Goal: Find contact information: Find contact information

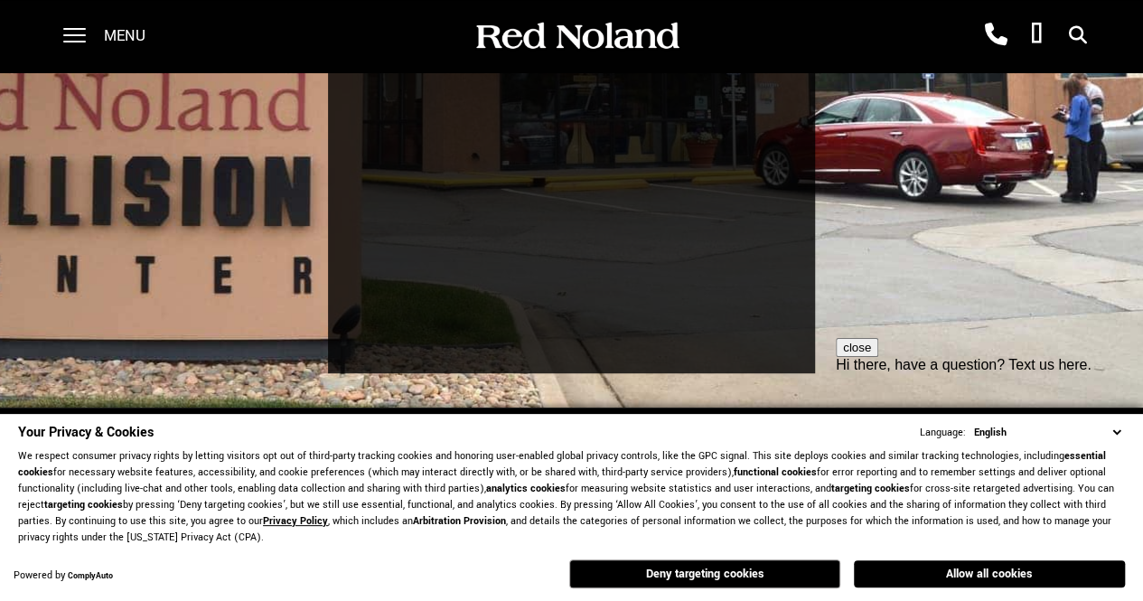
click at [759, 574] on button "Deny targeting cookies" at bounding box center [704, 573] width 271 height 29
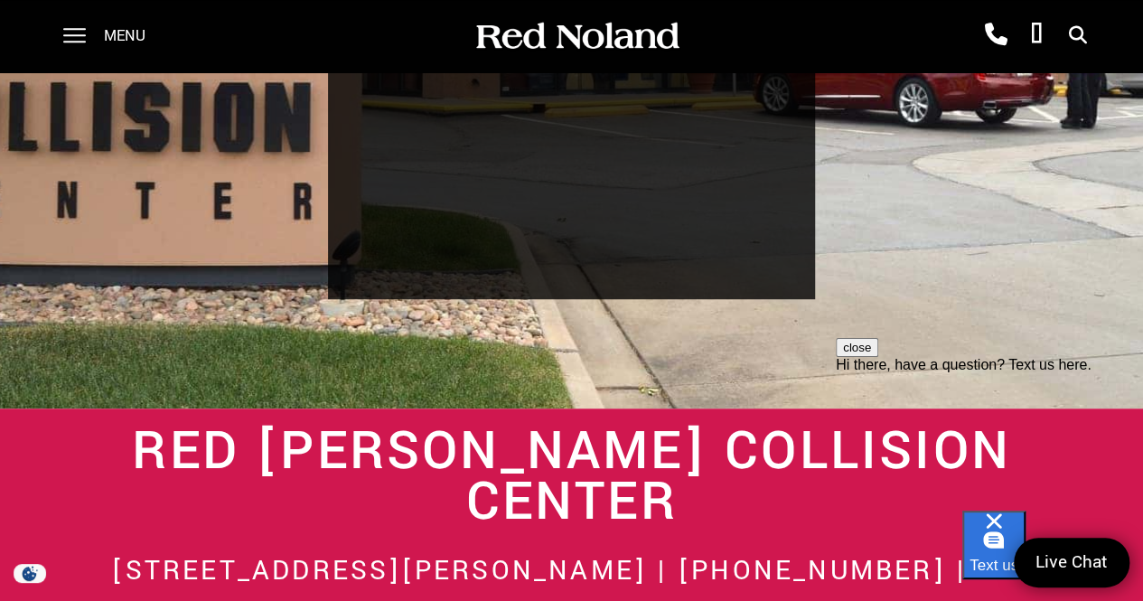
scroll to position [453, 0]
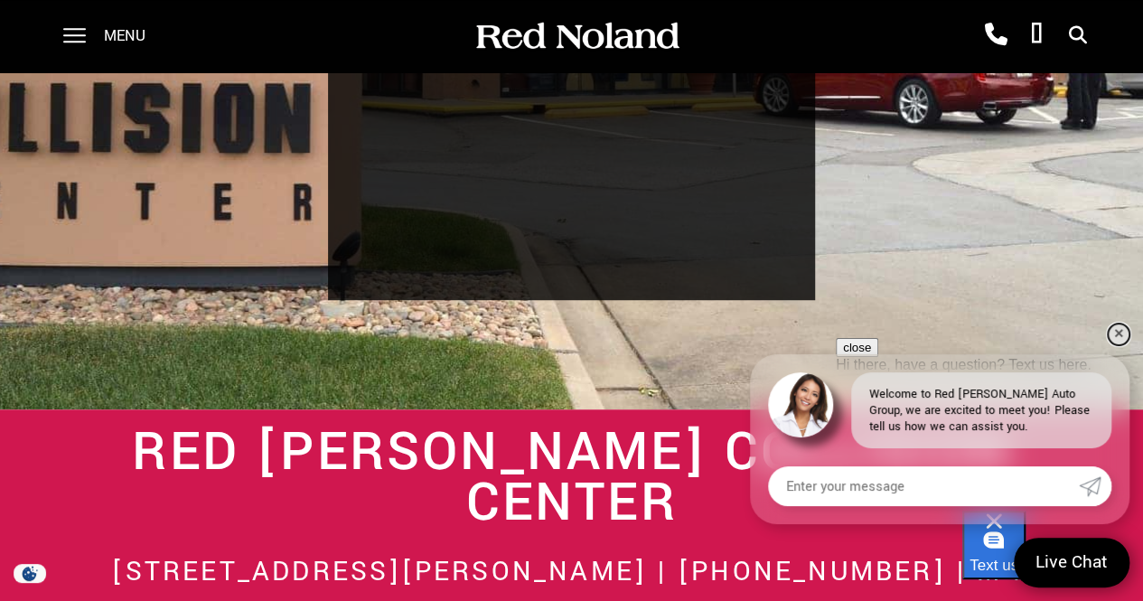
click at [1123, 334] on link "✕" at bounding box center [1119, 335] width 22 height 22
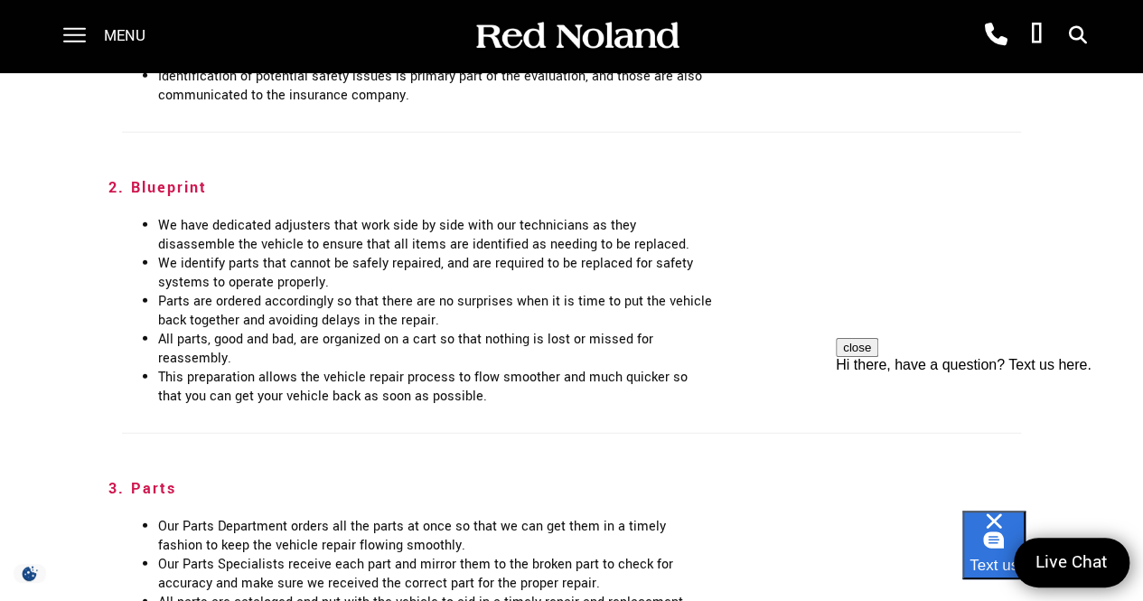
scroll to position [2821, 0]
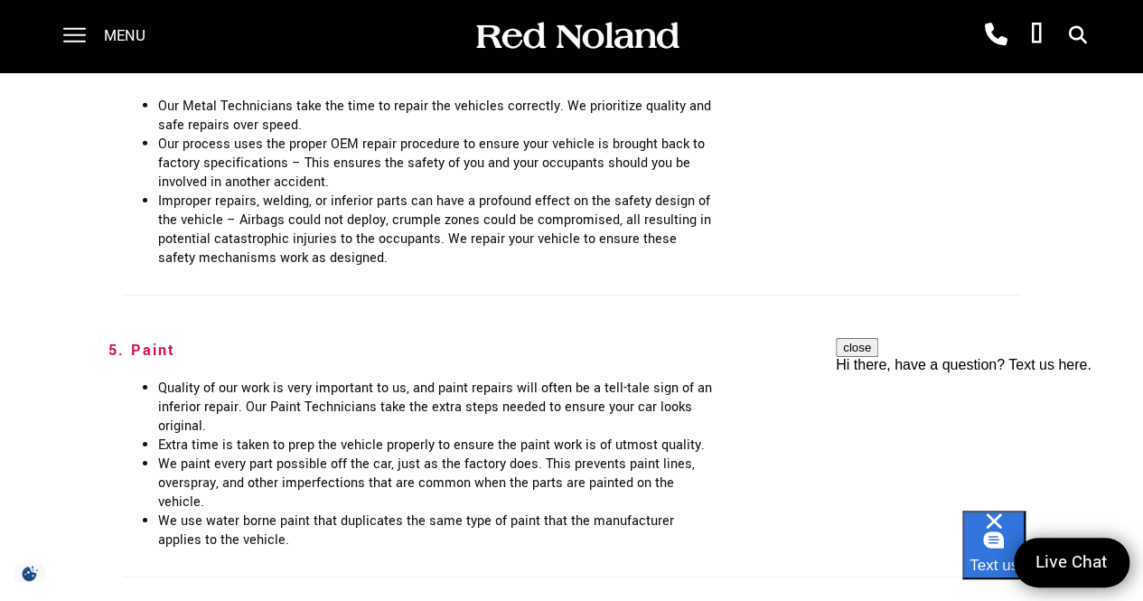
click at [59, 34] on div at bounding box center [65, 36] width 41 height 72
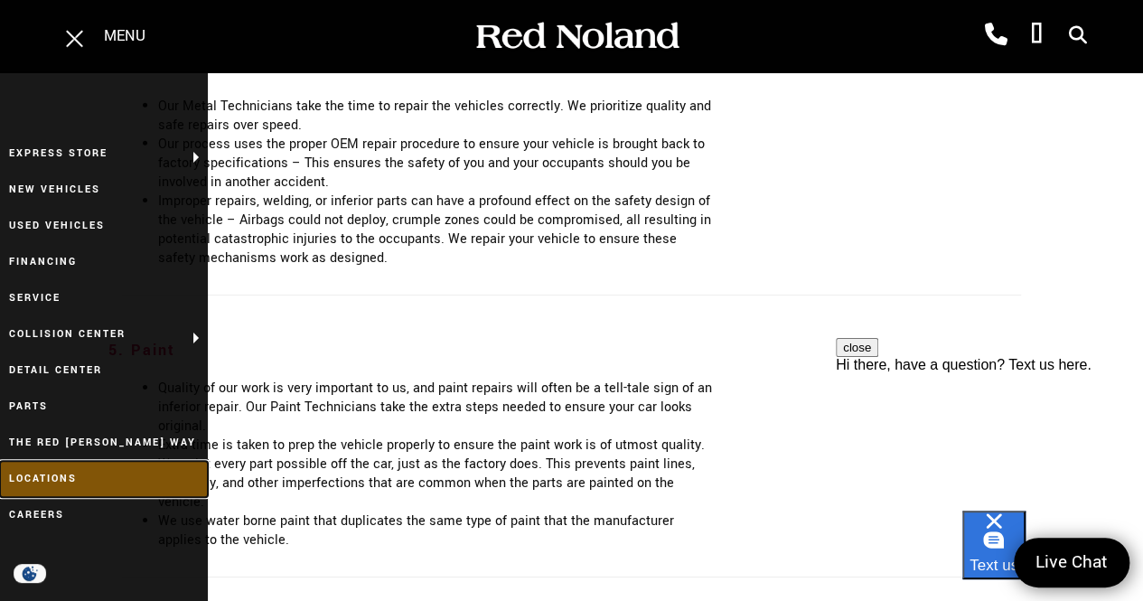
drag, startPoint x: 47, startPoint y: 480, endPoint x: 71, endPoint y: 485, distance: 25.0
click at [47, 480] on link "Locations" at bounding box center [104, 479] width 208 height 36
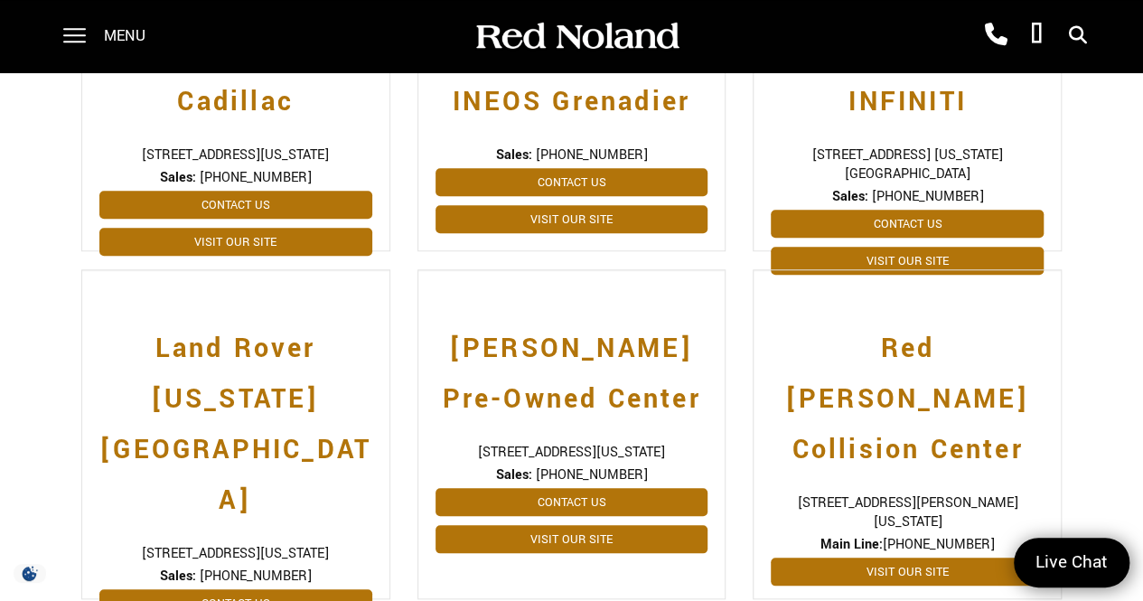
scroll to position [810, 0]
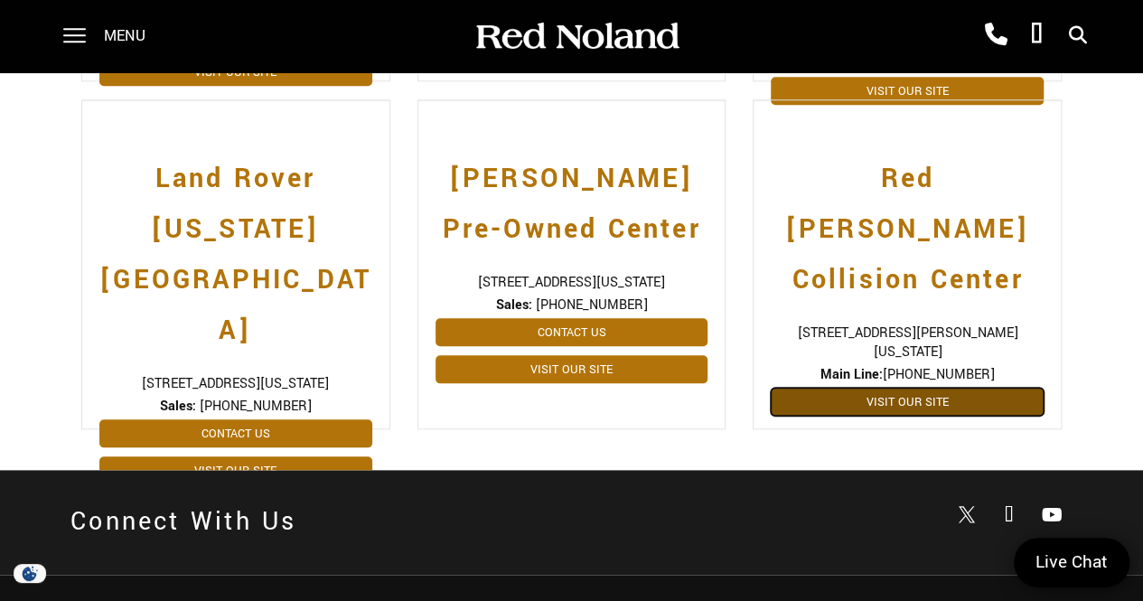
click at [885, 388] on link "Visit Our Site" at bounding box center [907, 402] width 273 height 28
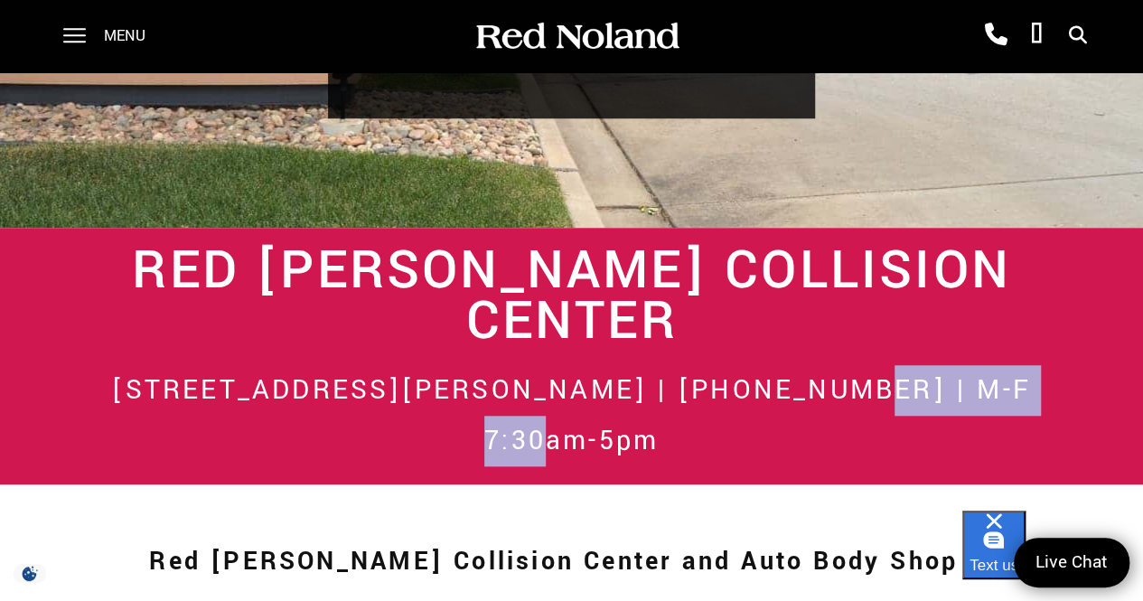
drag, startPoint x: 784, startPoint y: 261, endPoint x: 1068, endPoint y: 275, distance: 285.0
click at [1068, 365] on h2 "[STREET_ADDRESS][PERSON_NAME] | [PHONE_NUMBER] | M-F 7:30am-5pm" at bounding box center [571, 415] width 1002 height 101
copy h2 "M-F 7:30am-5pm"
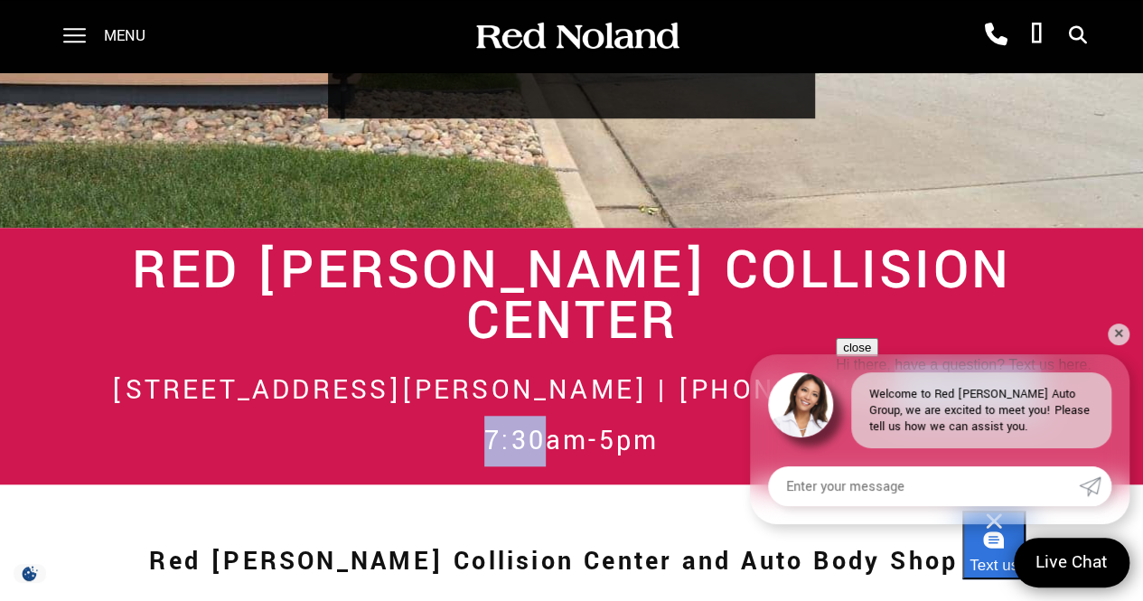
scroll to position [633, 0]
